Goal: Communication & Community: Connect with others

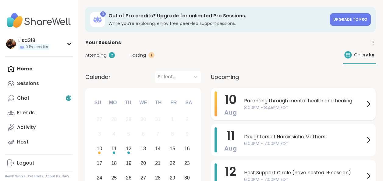
click at [250, 101] on span "Parenting through mental health and healing" at bounding box center [304, 100] width 121 height 7
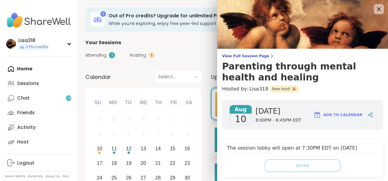
click at [375, 9] on icon at bounding box center [379, 9] width 8 height 8
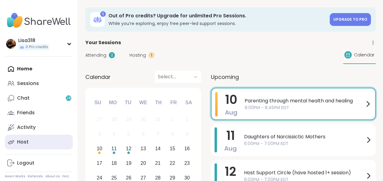
click at [38, 142] on link "Host" at bounding box center [39, 142] width 68 height 15
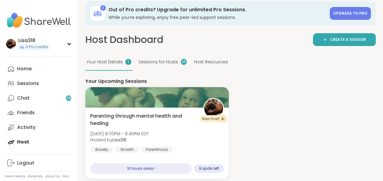
scroll to position [4, 0]
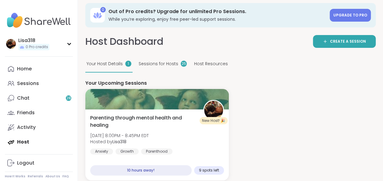
click at [182, 66] on div "25" at bounding box center [184, 64] width 6 height 6
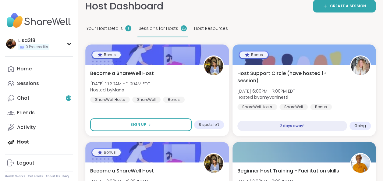
scroll to position [36, 0]
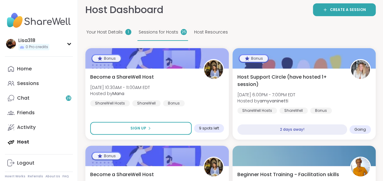
click at [124, 32] on div "Your Host Details 1" at bounding box center [108, 32] width 47 height 17
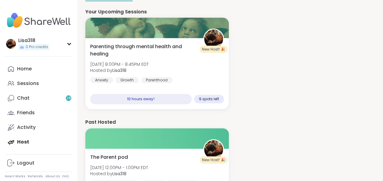
scroll to position [76, 0]
click at [26, 99] on div "Chat 28" at bounding box center [23, 98] width 13 height 7
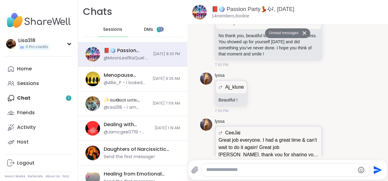
scroll to position [3728, 0]
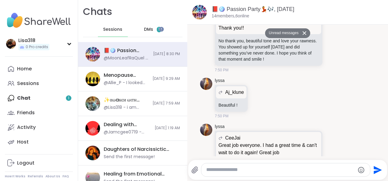
click at [300, 35] on button at bounding box center [305, 33] width 10 height 9
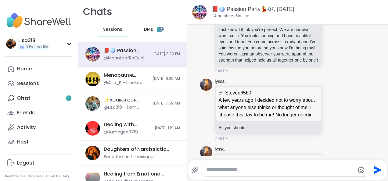
scroll to position [3368, 0]
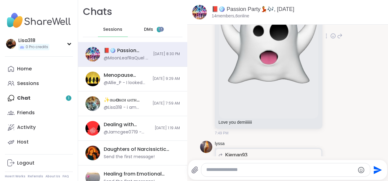
click at [325, 54] on div "lyssa Jamcgee0719 we love you @lyssa we love you @lyssa Love you demiiiiiii 7:4…" at bounding box center [279, 36] width 128 height 199
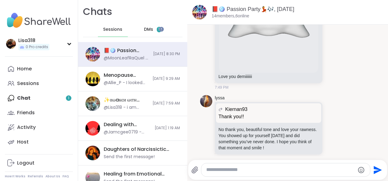
click at [159, 32] on div "DMs 1" at bounding box center [153, 29] width 30 height 15
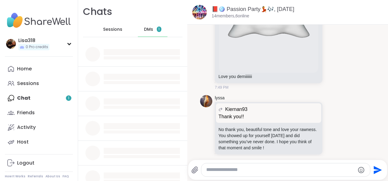
click at [149, 32] on span "DMs" at bounding box center [148, 30] width 9 height 6
click at [146, 29] on span "DMs" at bounding box center [148, 30] width 9 height 6
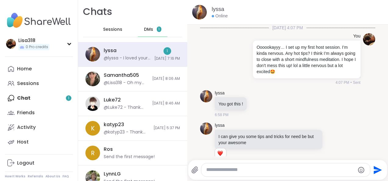
scroll to position [1294, 0]
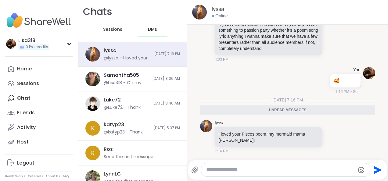
click at [252, 171] on textarea "Type your message" at bounding box center [280, 170] width 149 height 6
click at [257, 172] on textarea "Type your message" at bounding box center [280, 170] width 149 height 6
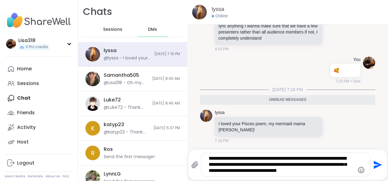
type textarea "**********"
click at [371, 171] on button "Send" at bounding box center [377, 165] width 14 height 14
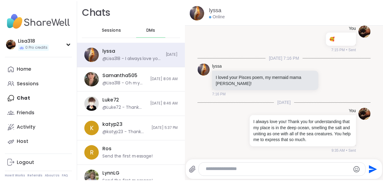
scroll to position [1336, 0]
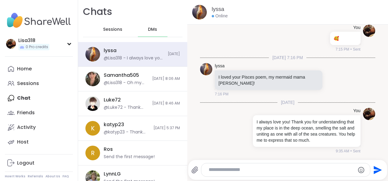
click at [217, 171] on textarea "Type your message" at bounding box center [281, 170] width 144 height 6
type textarea "******"
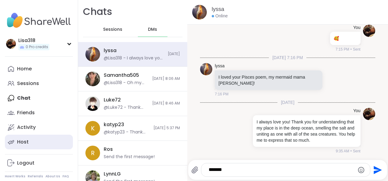
drag, startPoint x: 217, startPoint y: 171, endPoint x: 38, endPoint y: 142, distance: 180.4
click at [38, 142] on link "Host" at bounding box center [39, 142] width 68 height 15
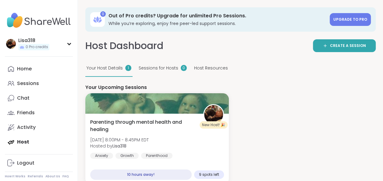
click at [38, 142] on div "Home Sessions Chat Friends Activity Host" at bounding box center [39, 106] width 68 height 88
click at [28, 95] on div "Chat" at bounding box center [23, 98] width 13 height 7
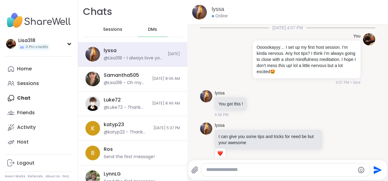
scroll to position [1330, 0]
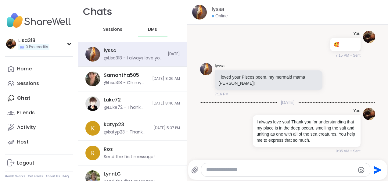
click at [207, 170] on textarea "Type your message" at bounding box center [280, 170] width 149 height 6
click at [197, 126] on li "You I always love you! Thank you for understanding that my place is in the deep…" at bounding box center [287, 131] width 189 height 51
click at [270, 171] on textarea "**********" at bounding box center [281, 170] width 144 height 6
type textarea "**********"
click at [374, 173] on icon "Send" at bounding box center [378, 170] width 8 height 8
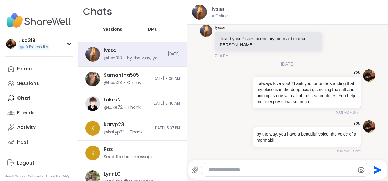
scroll to position [1368, 0]
click at [238, 171] on textarea "Type your message" at bounding box center [281, 170] width 144 height 6
click at [197, 126] on li "You by the way, you have a beautiful voice. the voice of a mermaid! 9:36 AM • S…" at bounding box center [287, 137] width 189 height 39
click at [230, 171] on textarea "Type your message" at bounding box center [281, 170] width 144 height 6
click at [197, 126] on li "You by the way, you have a beautiful voice. the voice of a mermaid! 9:36 AM • S…" at bounding box center [287, 137] width 189 height 39
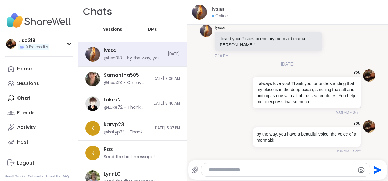
click at [197, 126] on li "You by the way, you have a beautiful voice. the voice of a mermaid! 9:36 AM • S…" at bounding box center [287, 137] width 189 height 39
click at [223, 173] on textarea "Type your message" at bounding box center [281, 170] width 144 height 6
click at [221, 172] on textarea "Type your message" at bounding box center [281, 170] width 144 height 6
click at [358, 172] on icon "Emoji picker" at bounding box center [361, 170] width 6 height 6
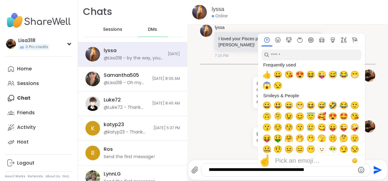
click at [274, 91] on div "Smileys & People" at bounding box center [310, 95] width 99 height 9
click at [274, 90] on span "😒" at bounding box center [277, 85] width 9 height 9
type textarea "**********"
click at [373, 175] on icon "Send" at bounding box center [377, 170] width 10 height 10
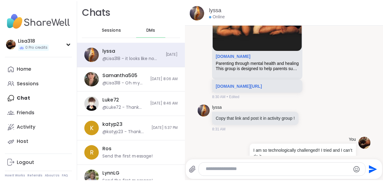
scroll to position [1084, 0]
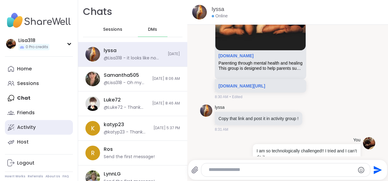
click at [30, 131] on div "Activity" at bounding box center [26, 127] width 19 height 7
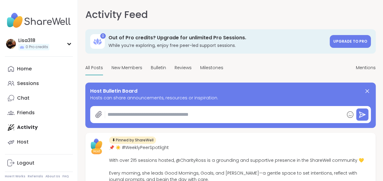
paste textarea "**********"
type textarea "*"
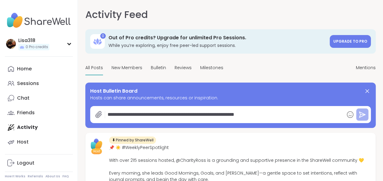
type textarea "**********"
click at [363, 118] on icon at bounding box center [362, 114] width 7 height 7
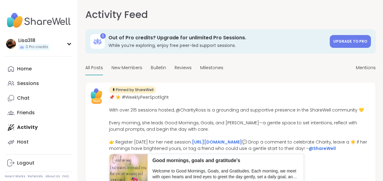
click at [316, 135] on div "📌 ☀️ #WeeklyPeerSpotlight With over 215 sessions hosted, @CharityRoss is a grou…" at bounding box center [240, 123] width 263 height 58
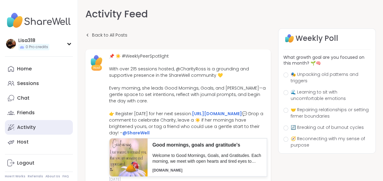
click at [30, 128] on div "Activity" at bounding box center [26, 127] width 19 height 7
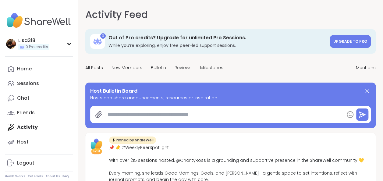
type textarea "*"
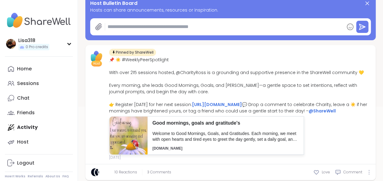
scroll to position [88, 0]
click at [242, 106] on link "[URL][DOMAIN_NAME]" at bounding box center [217, 105] width 50 height 6
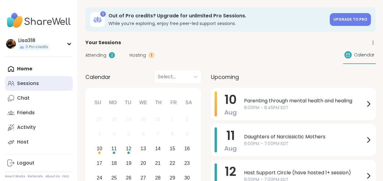
click at [20, 78] on link "Sessions" at bounding box center [39, 83] width 68 height 15
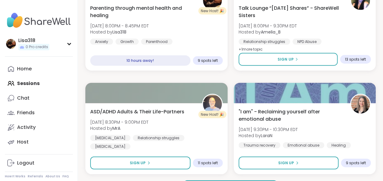
scroll to position [1824, 0]
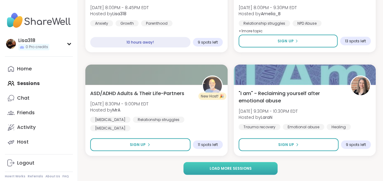
click at [224, 165] on button "Load more sessions" at bounding box center [231, 168] width 95 height 13
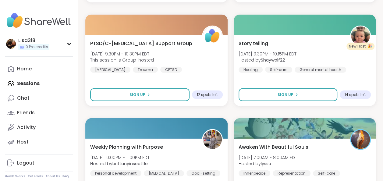
scroll to position [1976, 0]
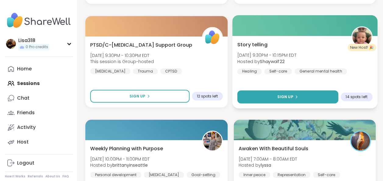
click at [293, 96] on div "Sign Up" at bounding box center [287, 96] width 21 height 5
click at [296, 97] on icon at bounding box center [297, 97] width 4 height 4
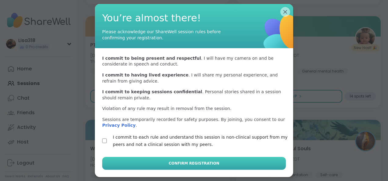
click at [154, 164] on button "Confirm Registration" at bounding box center [194, 163] width 184 height 13
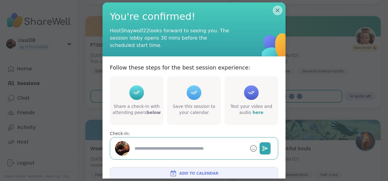
type textarea "*"
click at [200, 150] on textarea at bounding box center [189, 148] width 115 height 11
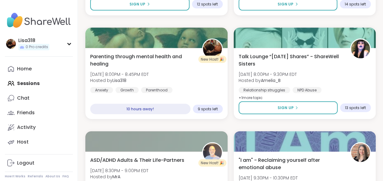
scroll to position [1757, 0]
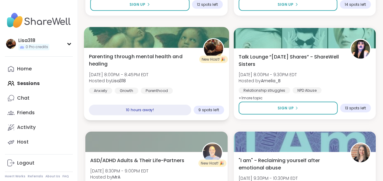
click at [170, 62] on span "Parenting through mental health and healing" at bounding box center [142, 60] width 107 height 15
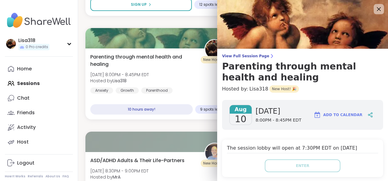
click at [375, 9] on icon at bounding box center [379, 9] width 8 height 8
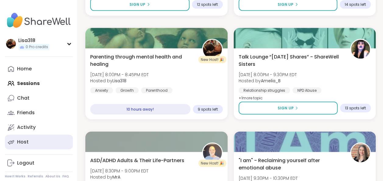
click at [28, 141] on link "Host" at bounding box center [39, 142] width 68 height 15
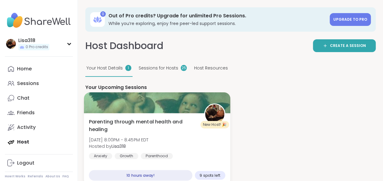
click at [184, 139] on div "Parenting through mental health and healing Sun, Aug 10 | 8:00PM - 8:45PM EDT H…" at bounding box center [157, 138] width 136 height 41
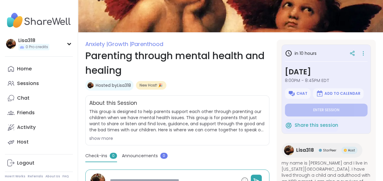
scroll to position [49, 0]
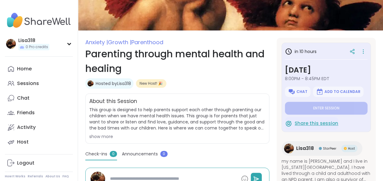
click at [320, 125] on span "Share this session" at bounding box center [317, 123] width 44 height 7
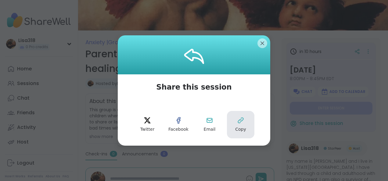
click at [242, 123] on icon at bounding box center [240, 120] width 7 height 7
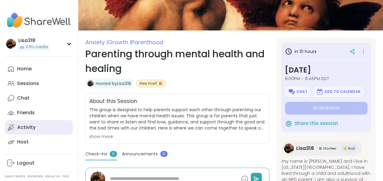
click at [33, 125] on div "Activity" at bounding box center [26, 127] width 19 height 7
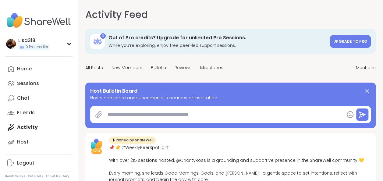
click at [97, 116] on icon at bounding box center [99, 114] width 6 height 6
paste textarea "**********"
type textarea "*"
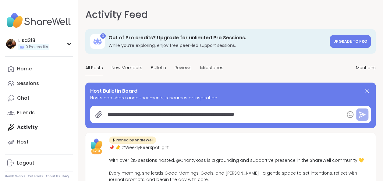
type textarea "**********"
click at [366, 119] on button at bounding box center [363, 115] width 12 height 12
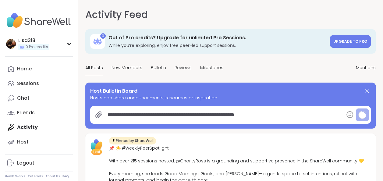
type textarea "*"
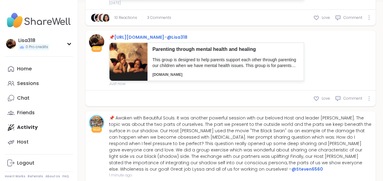
scroll to position [194, 0]
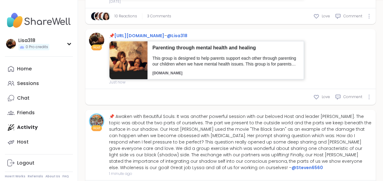
click at [283, 67] on p "This group is designed to help parents support each other through parenting our…" at bounding box center [225, 62] width 147 height 12
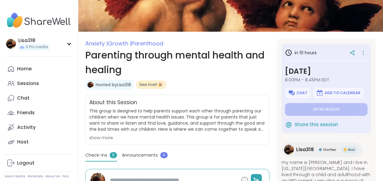
scroll to position [48, 0]
click at [246, 122] on span "This group is designed to help parents support each other through parenting our…" at bounding box center [177, 120] width 176 height 24
click at [226, 119] on span "This group is designed to help parents support each other through parenting our…" at bounding box center [177, 120] width 176 height 24
click at [101, 136] on div "show more" at bounding box center [177, 138] width 176 height 6
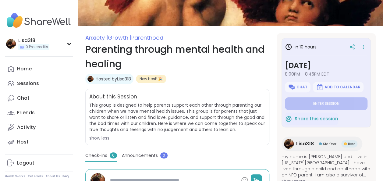
scroll to position [0, 0]
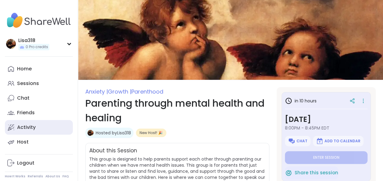
click at [29, 128] on div "Activity" at bounding box center [26, 127] width 19 height 7
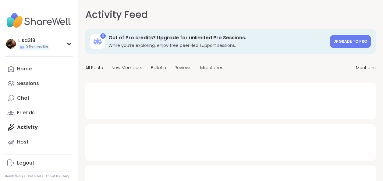
type textarea "*"
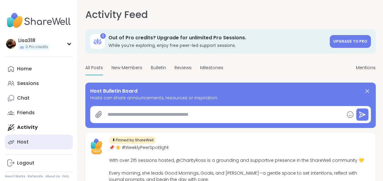
click at [22, 145] on div "Host" at bounding box center [23, 142] width 12 height 7
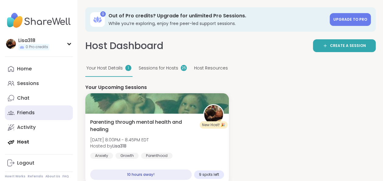
click at [34, 114] on div "Friends" at bounding box center [26, 112] width 18 height 7
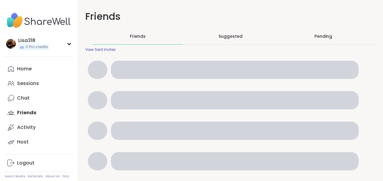
click at [33, 116] on div "Home Sessions Chat Friends Activity Host" at bounding box center [39, 106] width 68 height 88
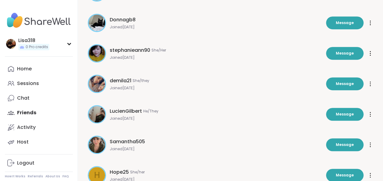
scroll to position [210, 0]
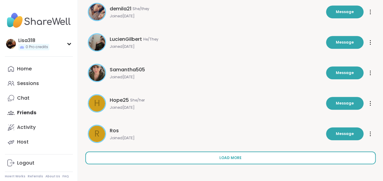
click at [228, 157] on span "Load more" at bounding box center [231, 157] width 22 height 5
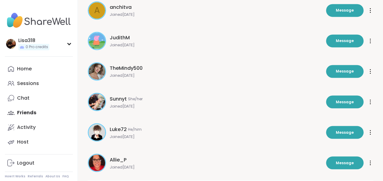
scroll to position [515, 0]
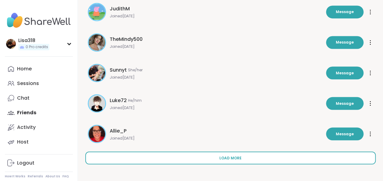
click at [233, 162] on button "Load more" at bounding box center [230, 158] width 291 height 13
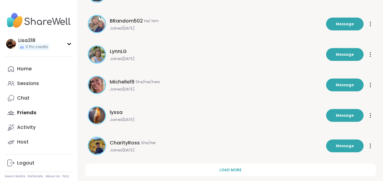
scroll to position [820, 0]
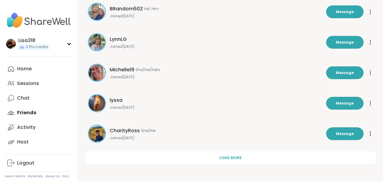
click at [117, 108] on span "Joined May 2025" at bounding box center [216, 107] width 213 height 5
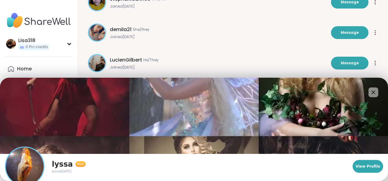
scroll to position [0, 0]
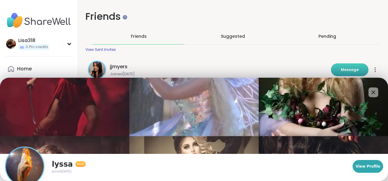
click at [346, 70] on span "Message" at bounding box center [350, 69] width 18 height 5
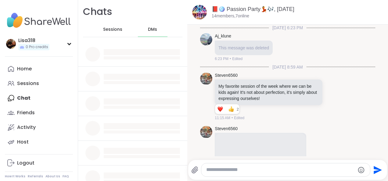
scroll to position [4302, 0]
